Goal: Find specific page/section: Find specific page/section

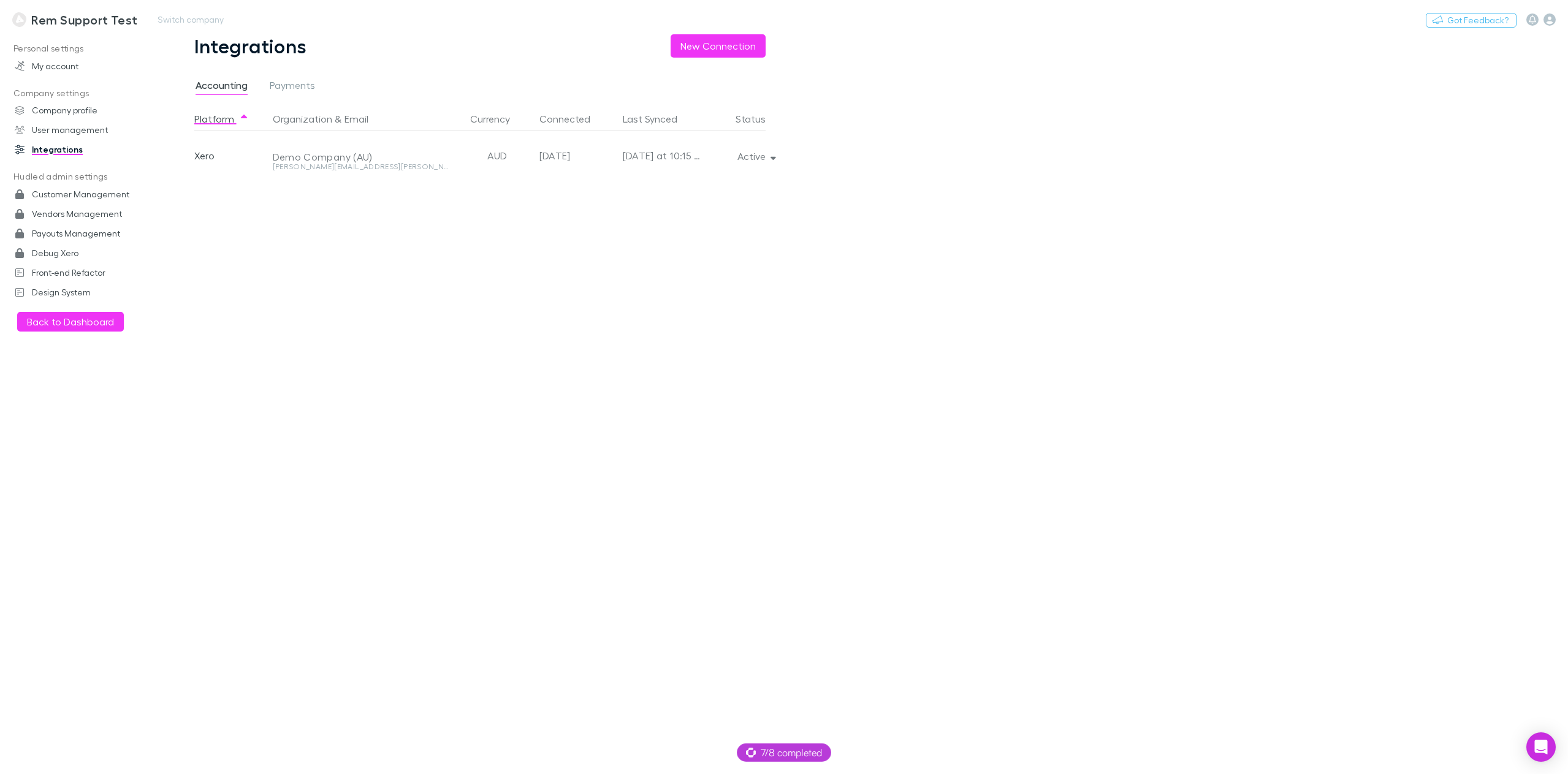
click at [55, 22] on h3 "Rem Support Test" at bounding box center [84, 20] width 106 height 15
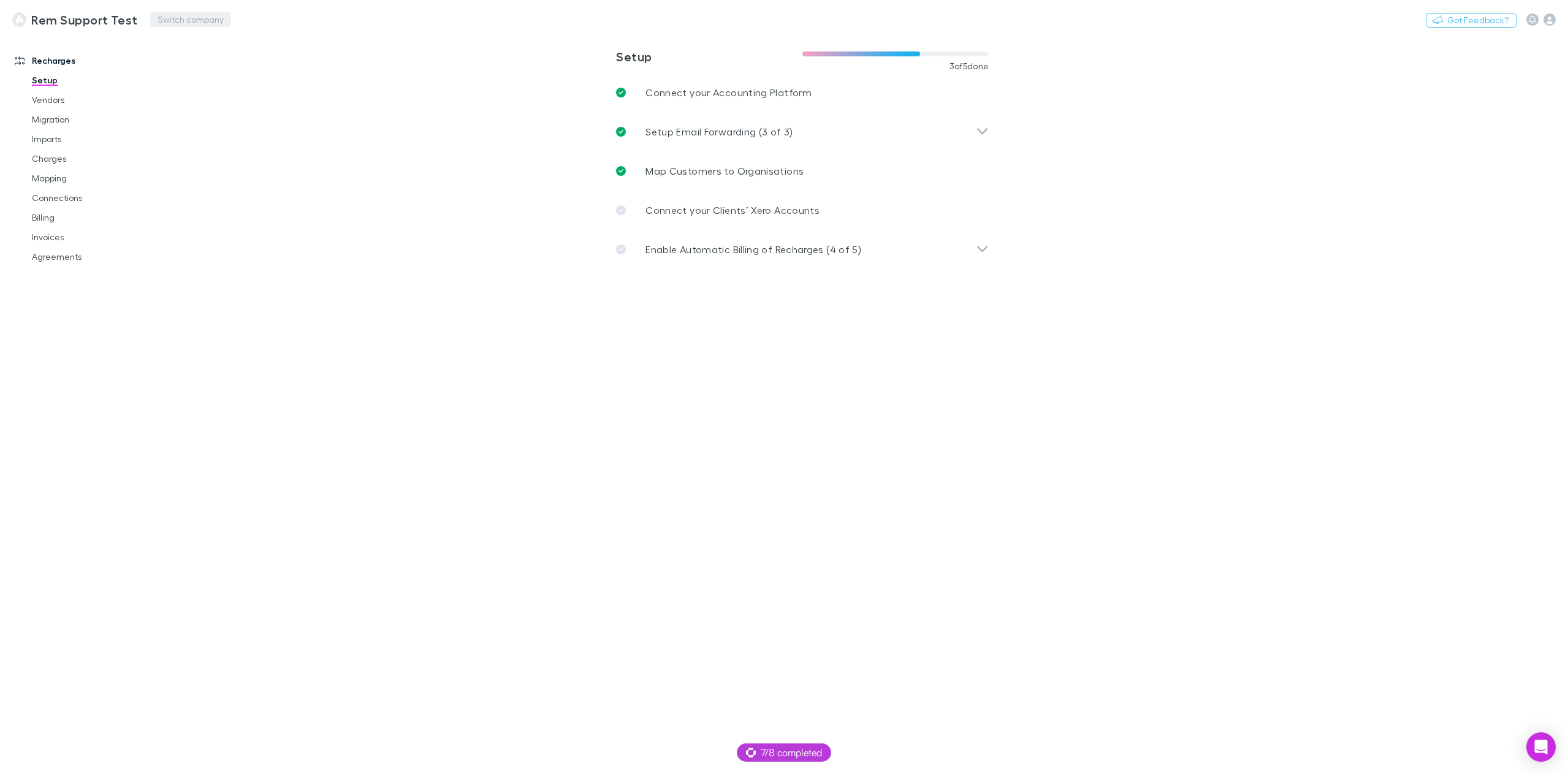
click at [209, 17] on button "Switch company" at bounding box center [191, 20] width 81 height 15
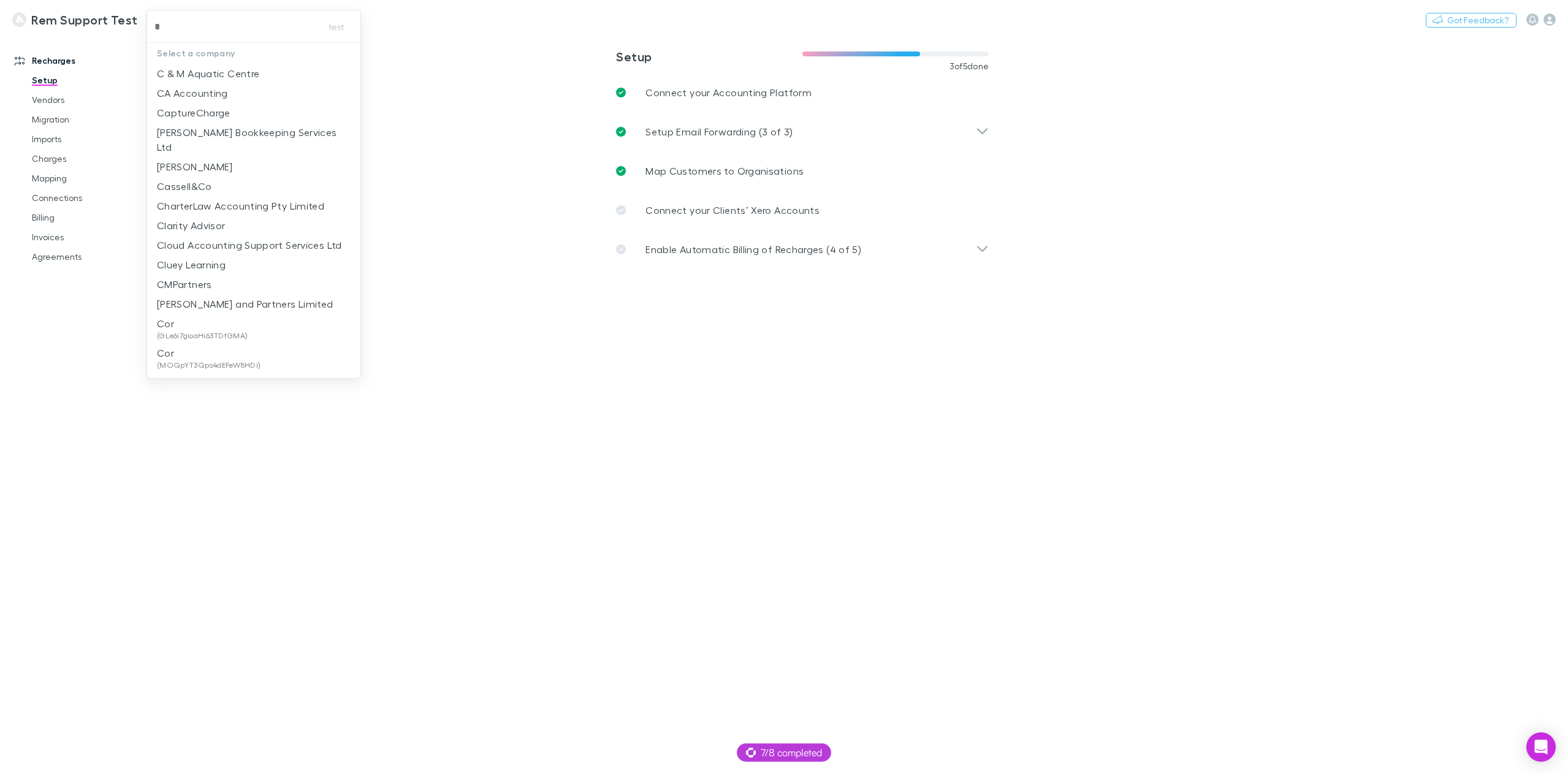
type input "**"
click at [218, 72] on p "[PERSON_NAME] and Partners Limited" at bounding box center [245, 74] width 176 height 15
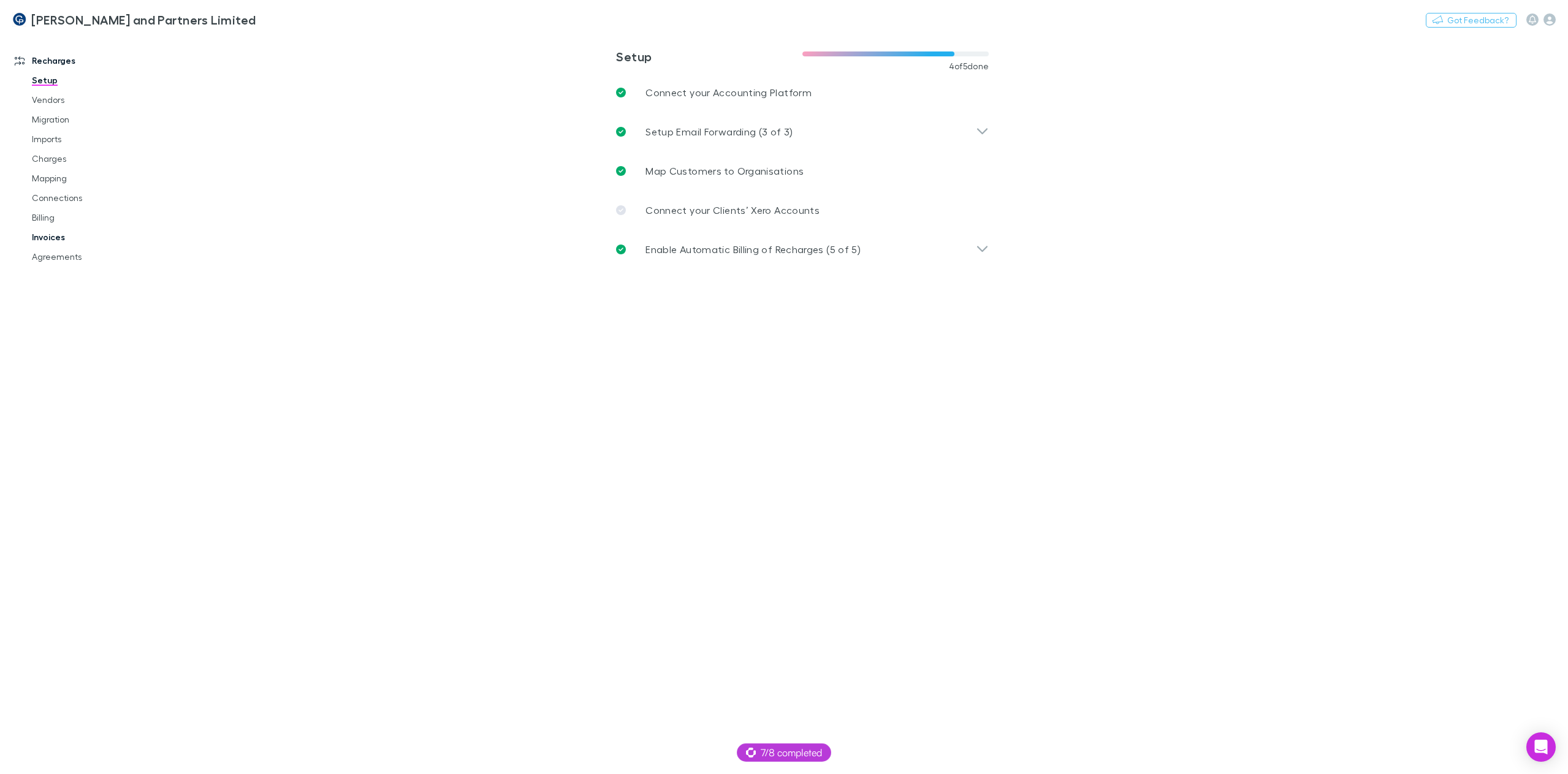
click at [49, 236] on link "Invoices" at bounding box center [96, 237] width 152 height 20
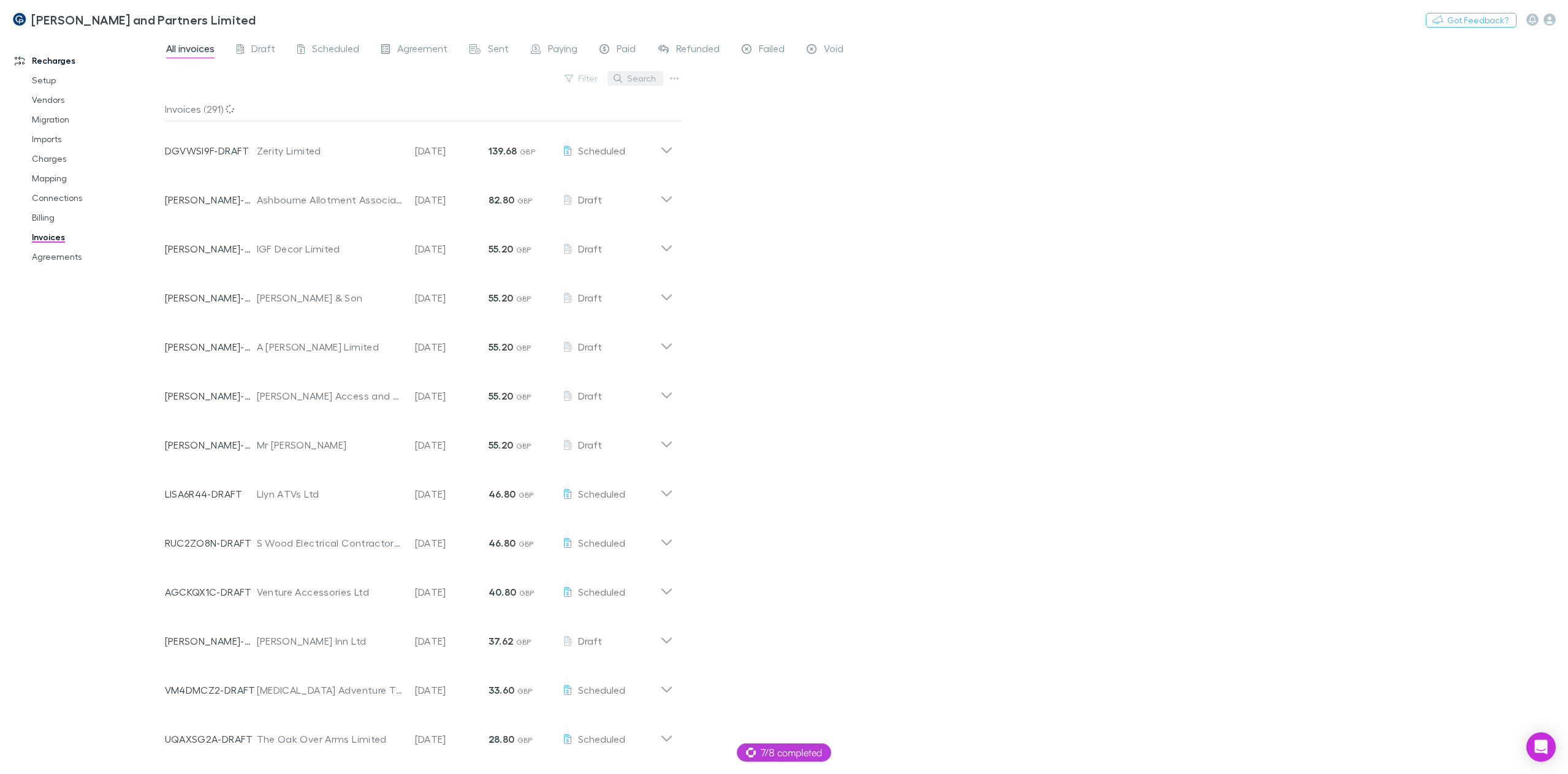
click at [626, 74] on button "Search" at bounding box center [635, 79] width 55 height 15
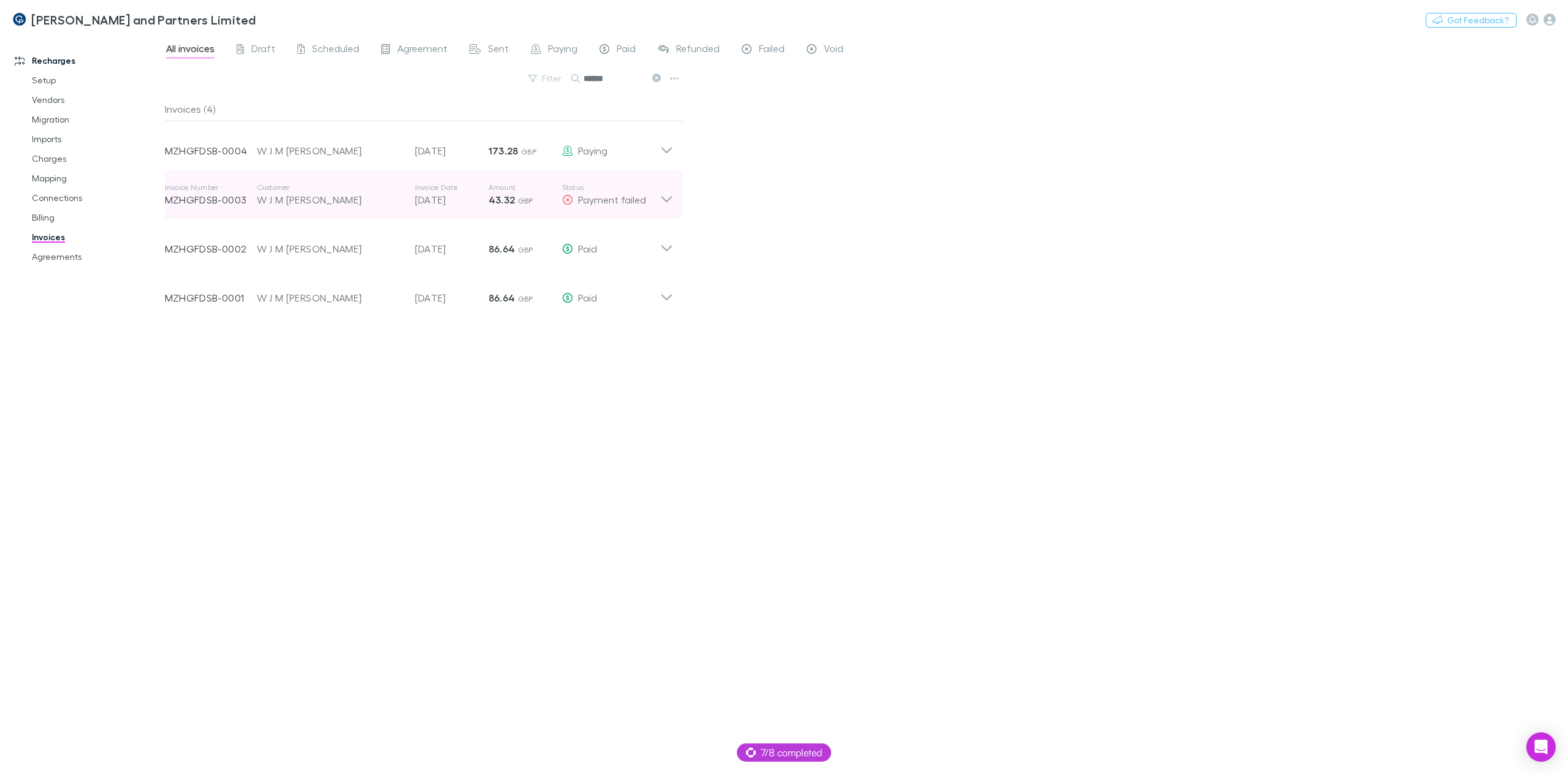
type input "******"
click at [670, 198] on icon at bounding box center [666, 198] width 11 height 6
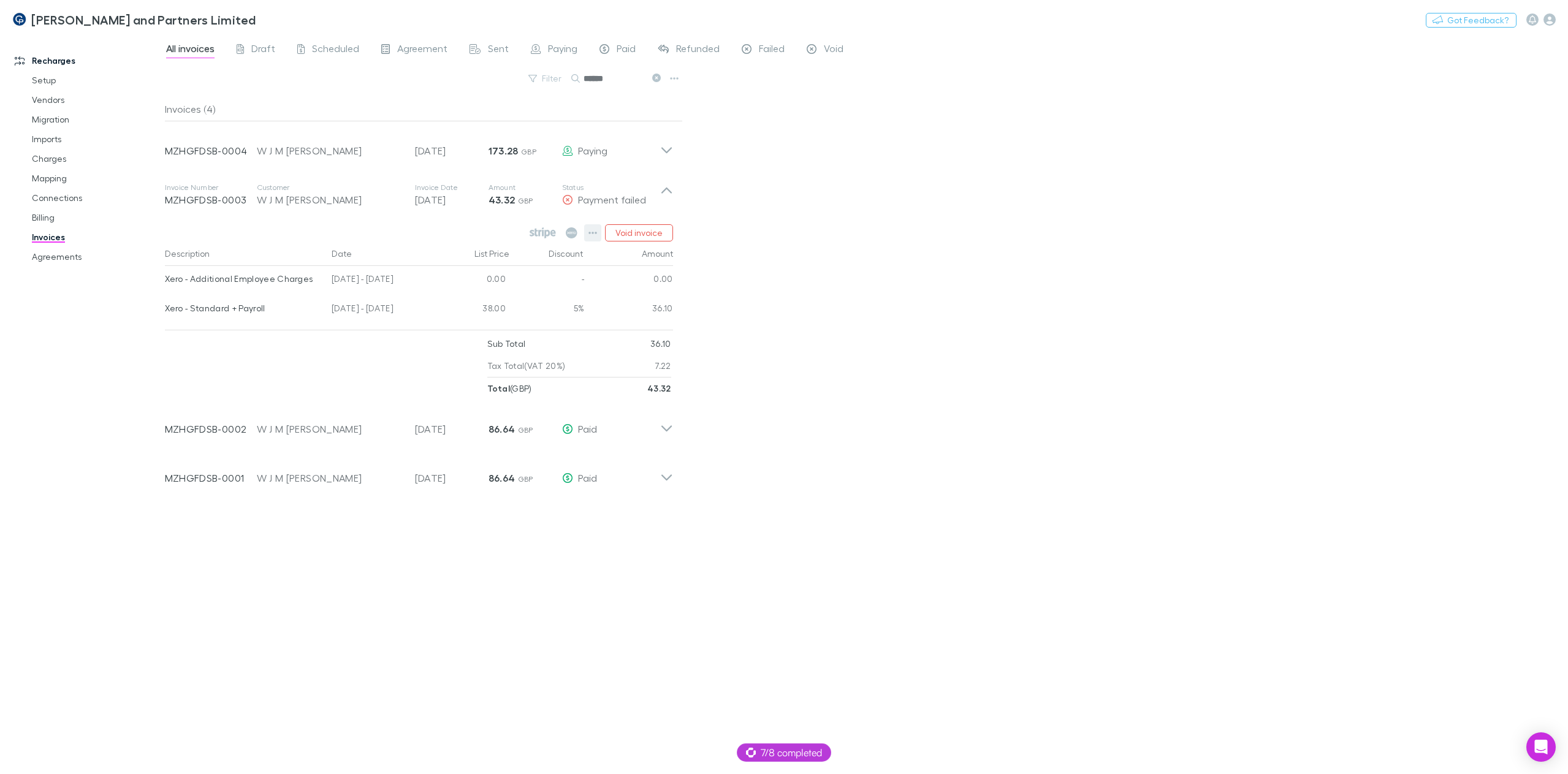
click at [592, 231] on icon "button" at bounding box center [592, 233] width 8 height 10
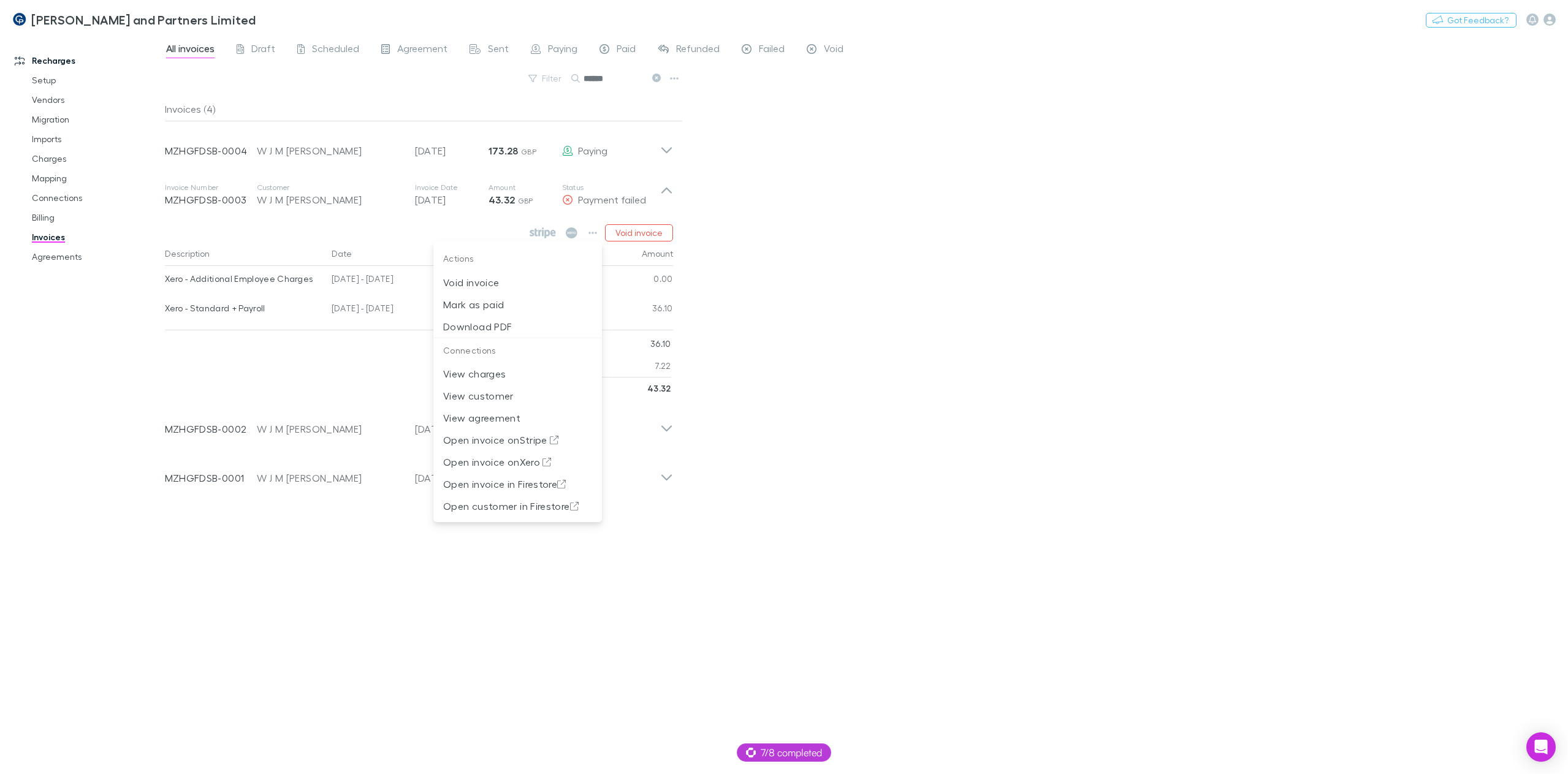
click at [885, 355] on div at bounding box center [784, 387] width 1568 height 774
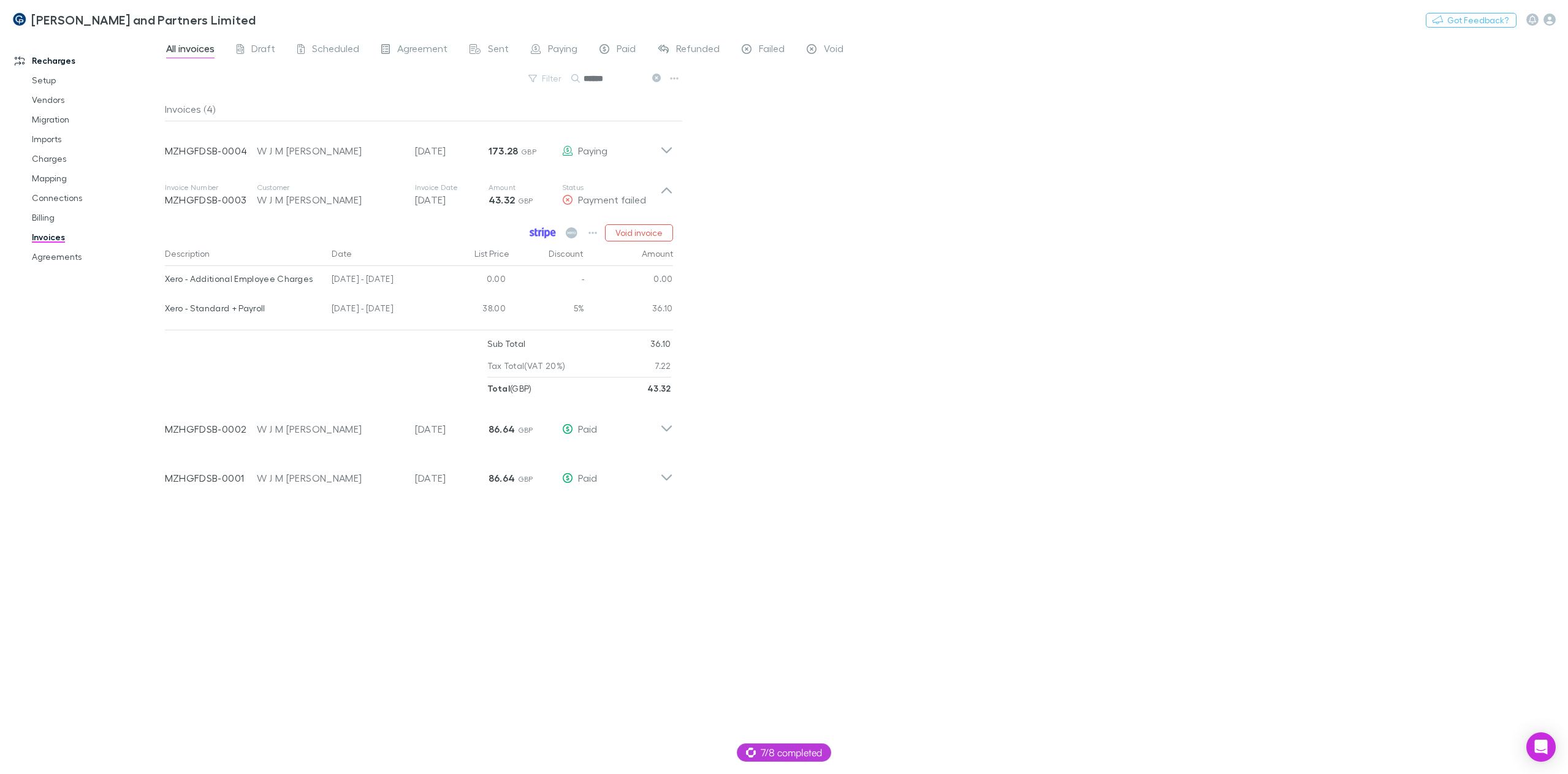
click at [534, 233] on icon at bounding box center [531, 233] width 4 height 7
click at [669, 189] on icon at bounding box center [667, 195] width 13 height 25
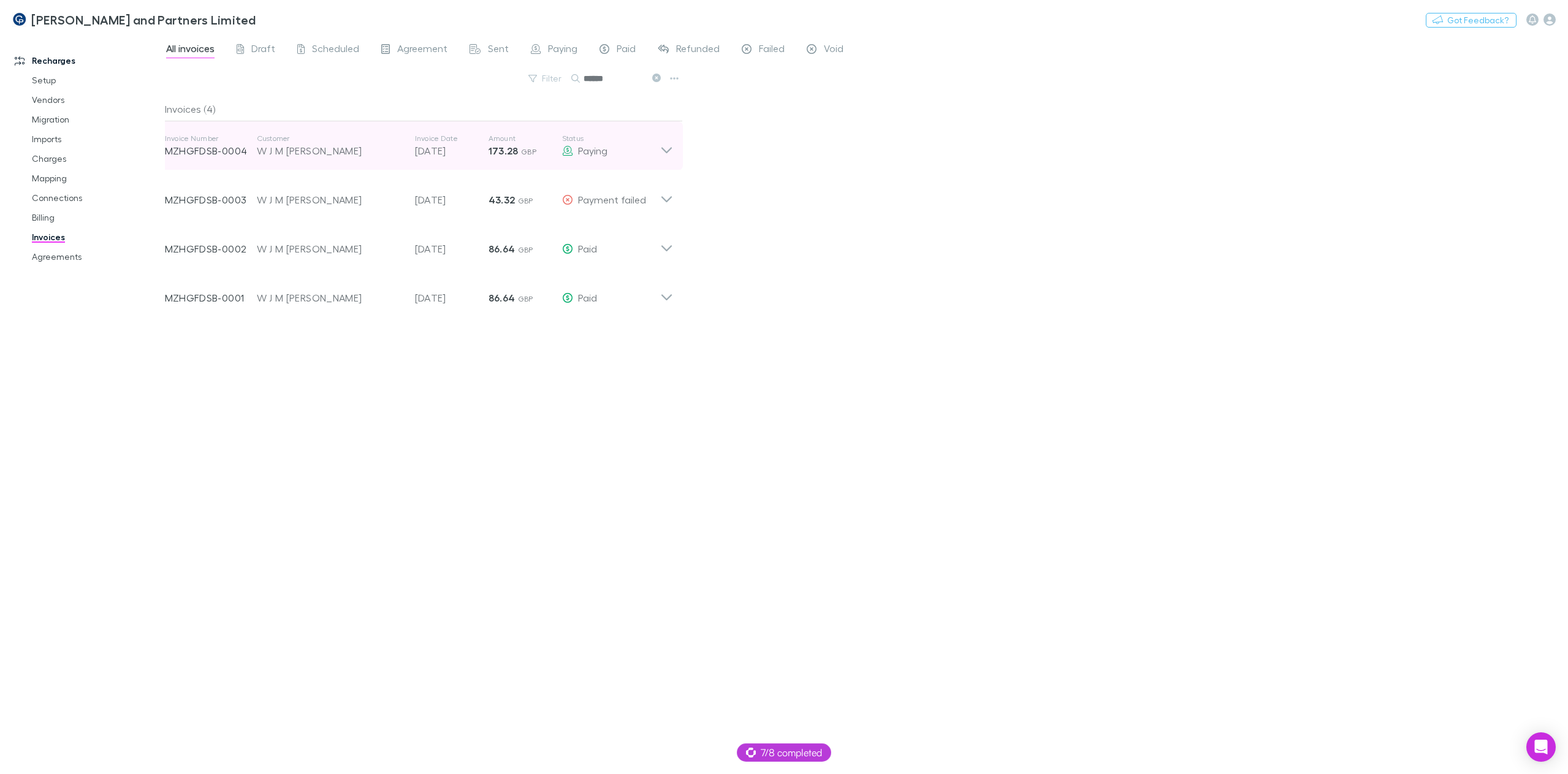
click at [669, 152] on icon at bounding box center [667, 146] width 13 height 25
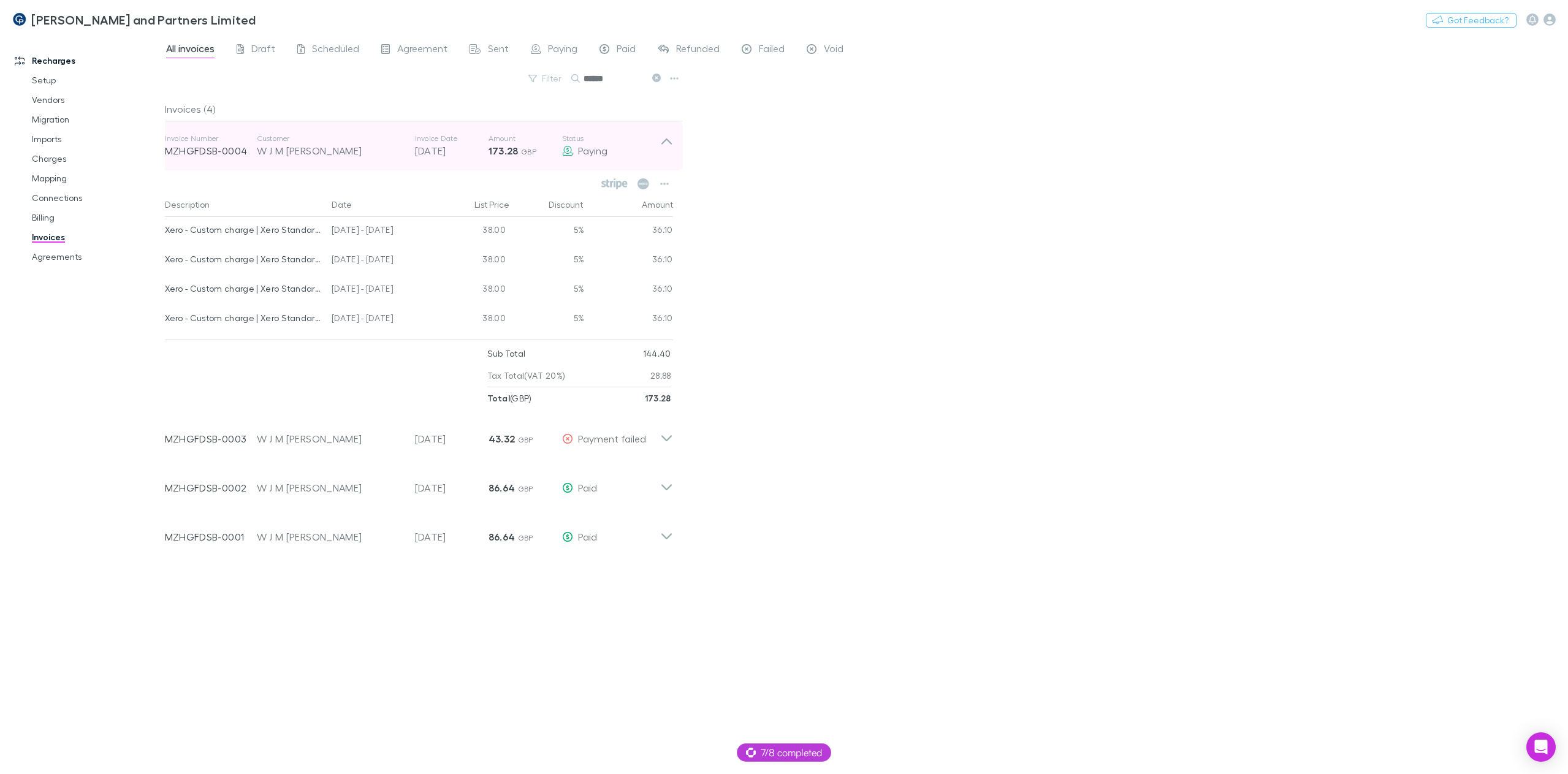
click at [669, 146] on icon at bounding box center [667, 146] width 13 height 25
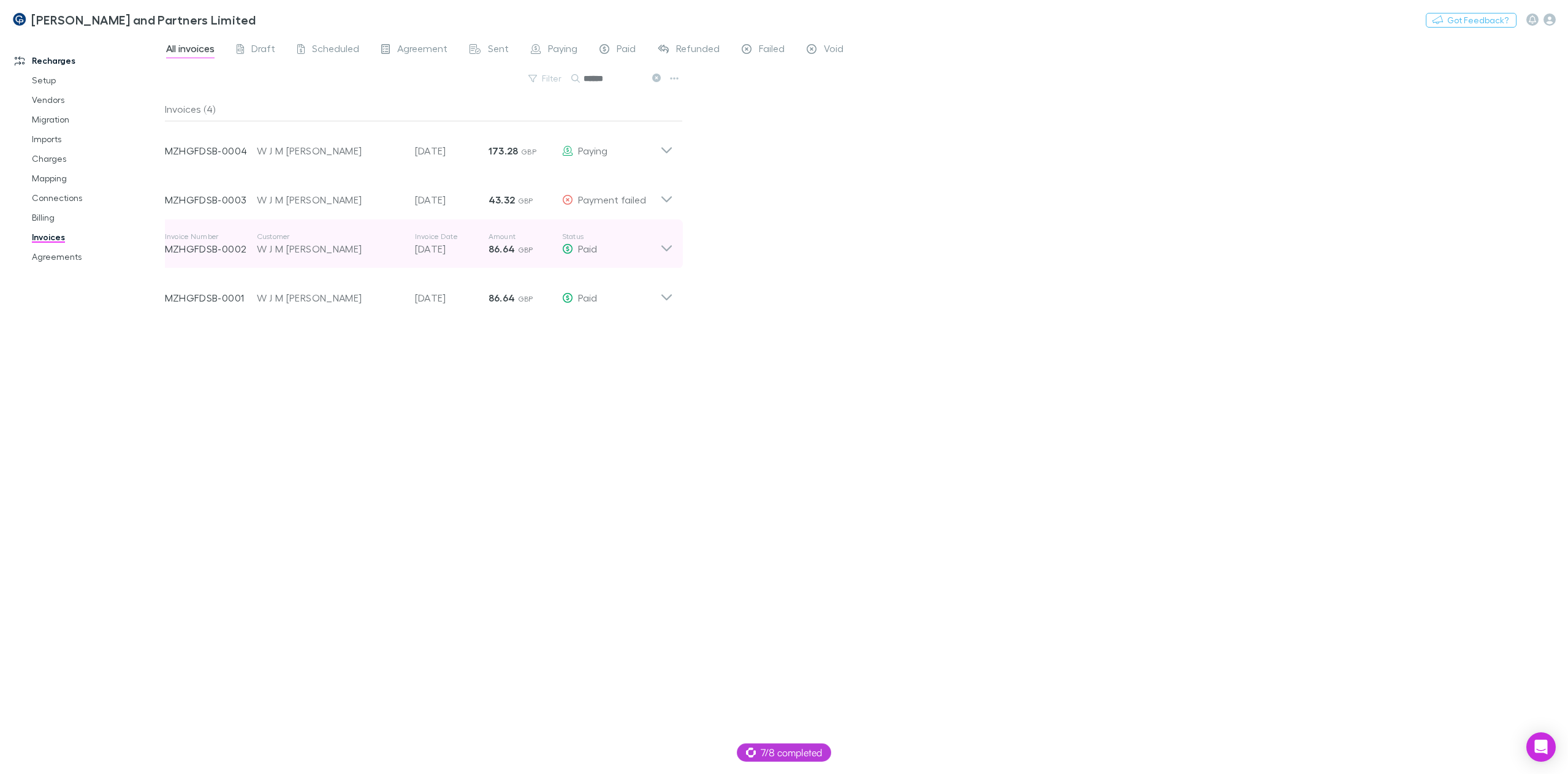
click at [670, 245] on icon at bounding box center [667, 244] width 13 height 25
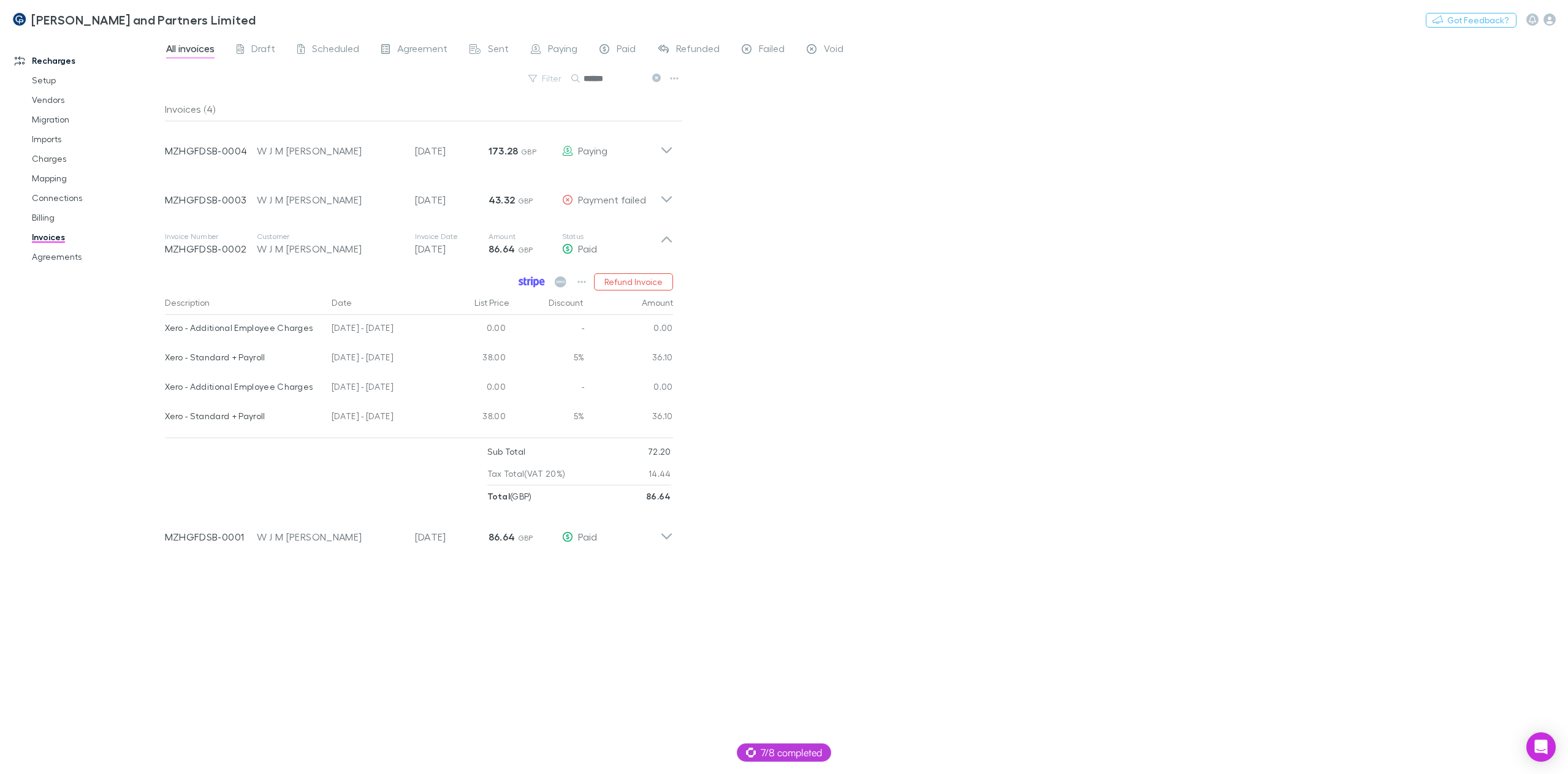
click at [538, 283] on icon at bounding box center [532, 281] width 26 height 11
